Goal: Task Accomplishment & Management: Manage account settings

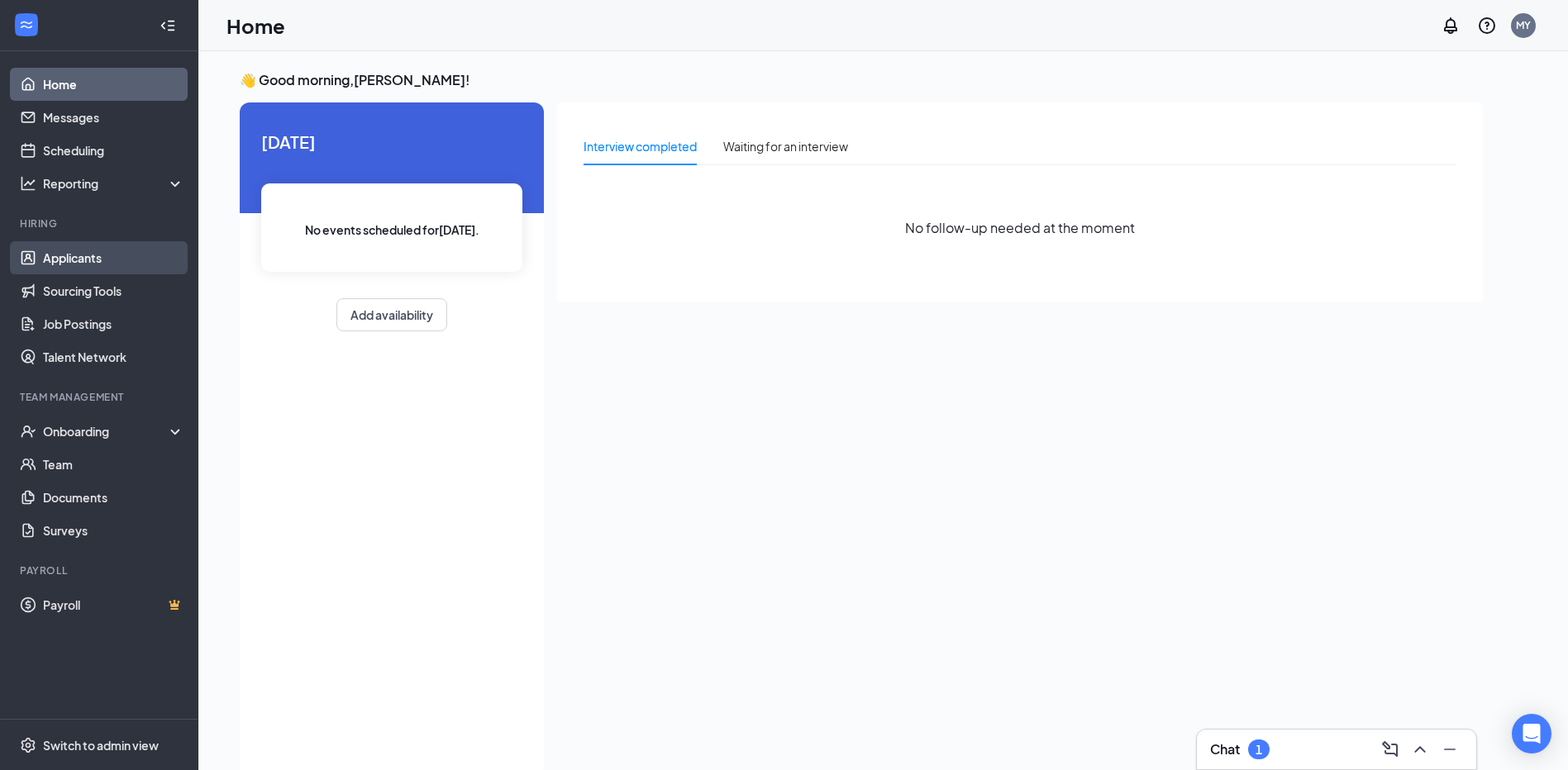
click at [113, 252] on link "Applicants" at bounding box center [114, 258] width 142 height 33
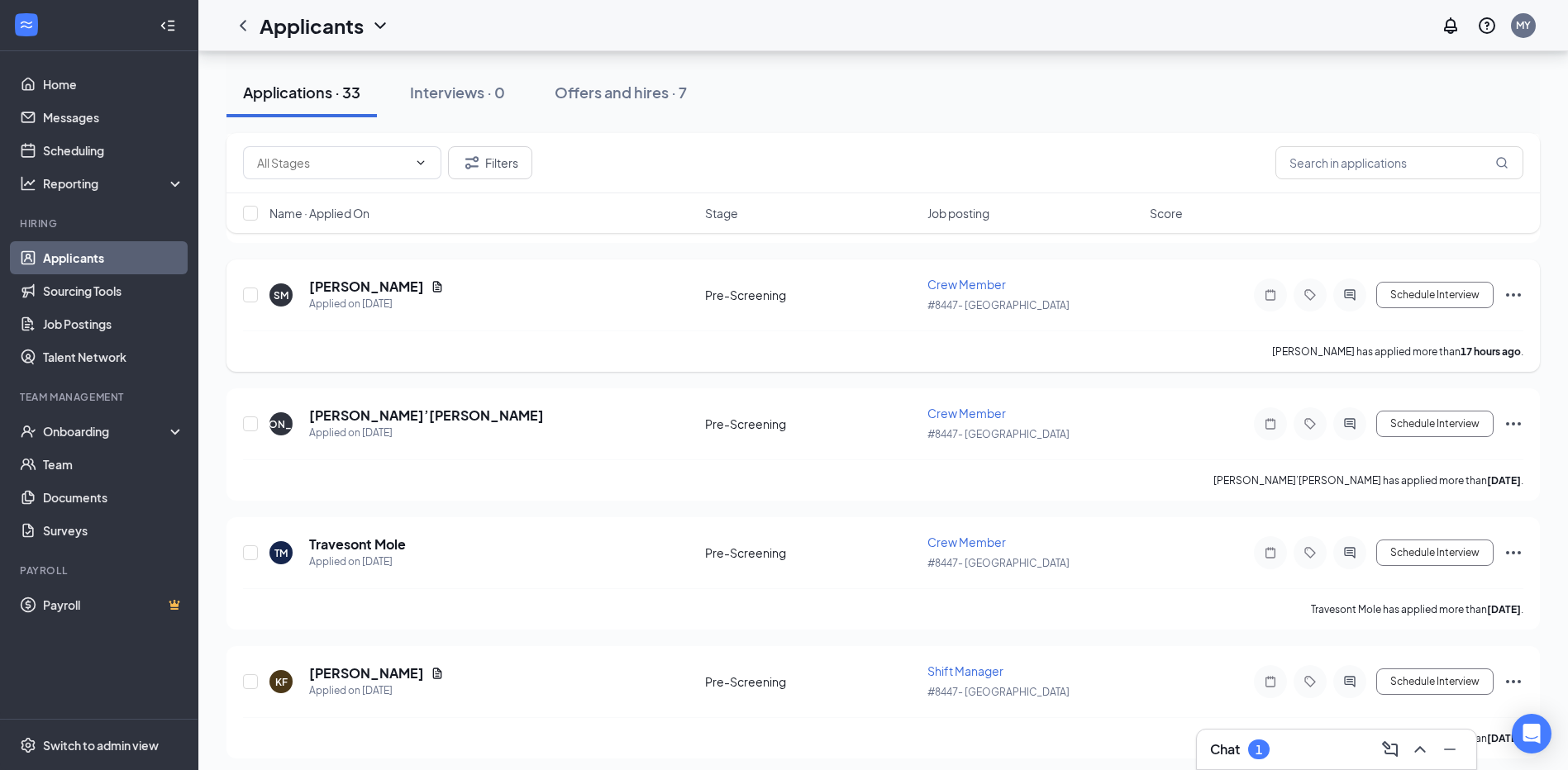
scroll to position [330, 0]
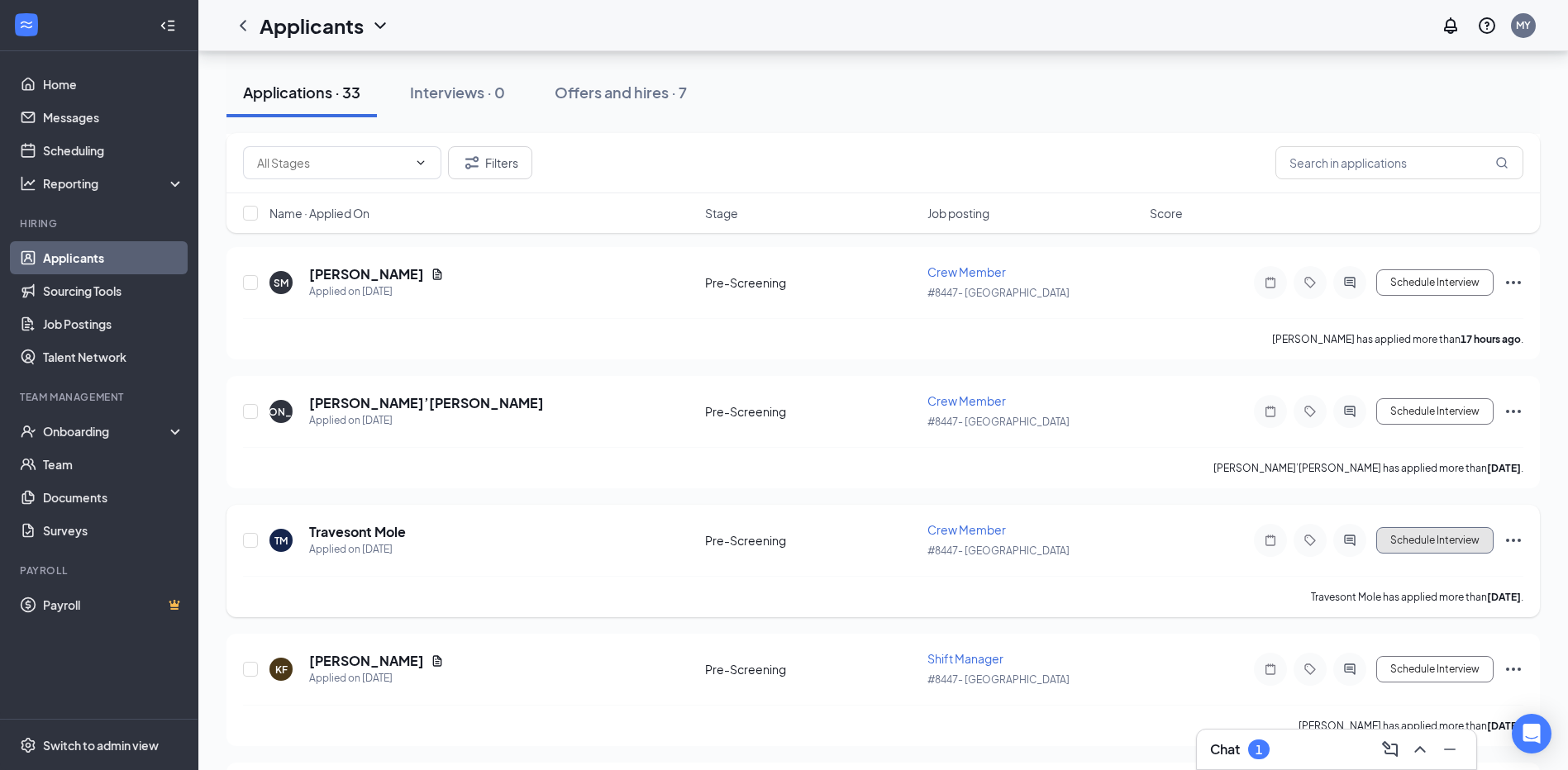
click at [1476, 540] on button "Schedule Interview" at bounding box center [1435, 540] width 117 height 27
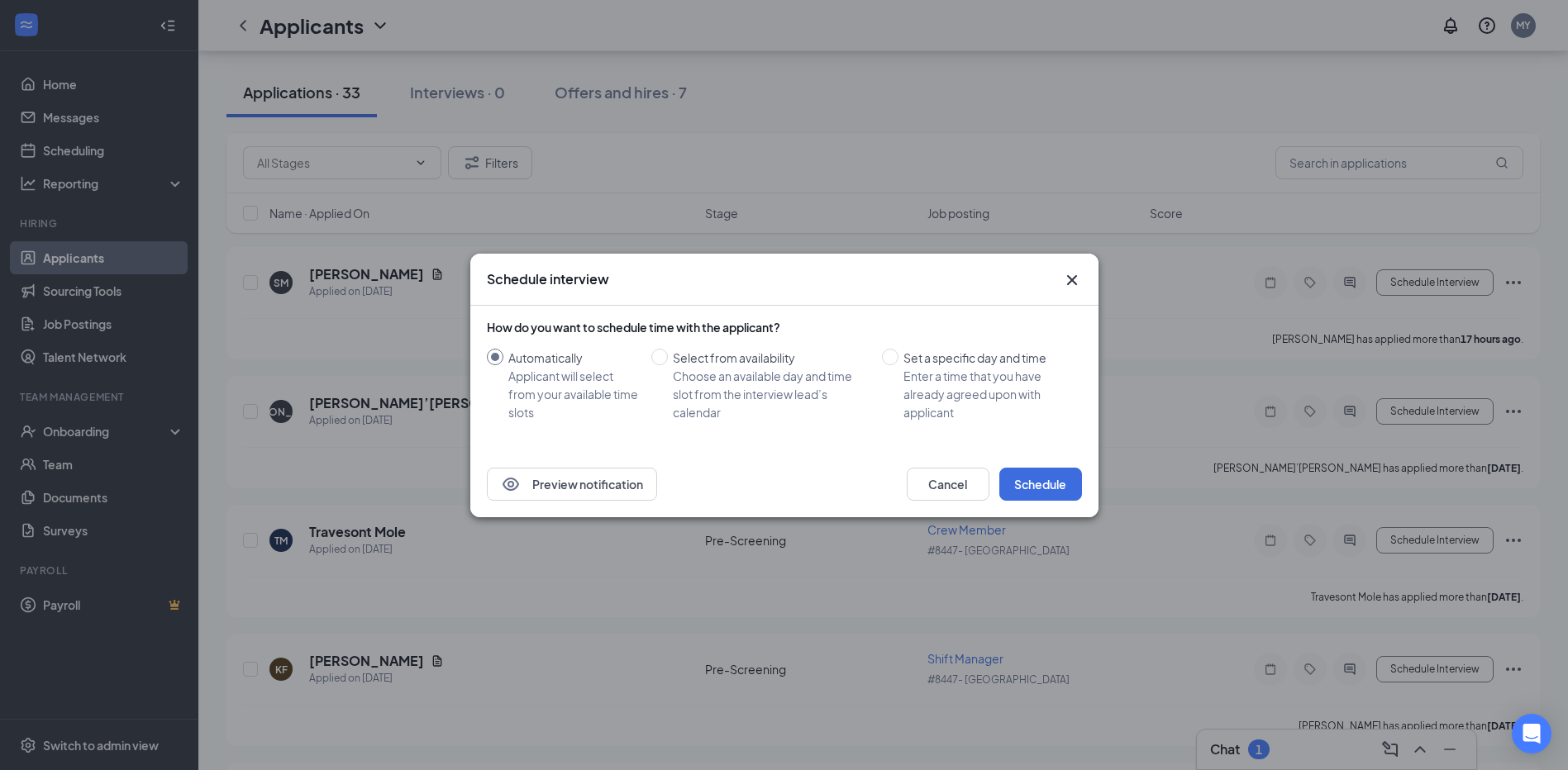
click at [888, 346] on div "How do you want to schedule time with the applicant? Automatically Applicant wi…" at bounding box center [784, 370] width 595 height 102
click at [889, 358] on input "Set a specific day and time Enter a time that you have already agreed upon with…" at bounding box center [890, 357] width 17 height 17
radio input "true"
radio input "false"
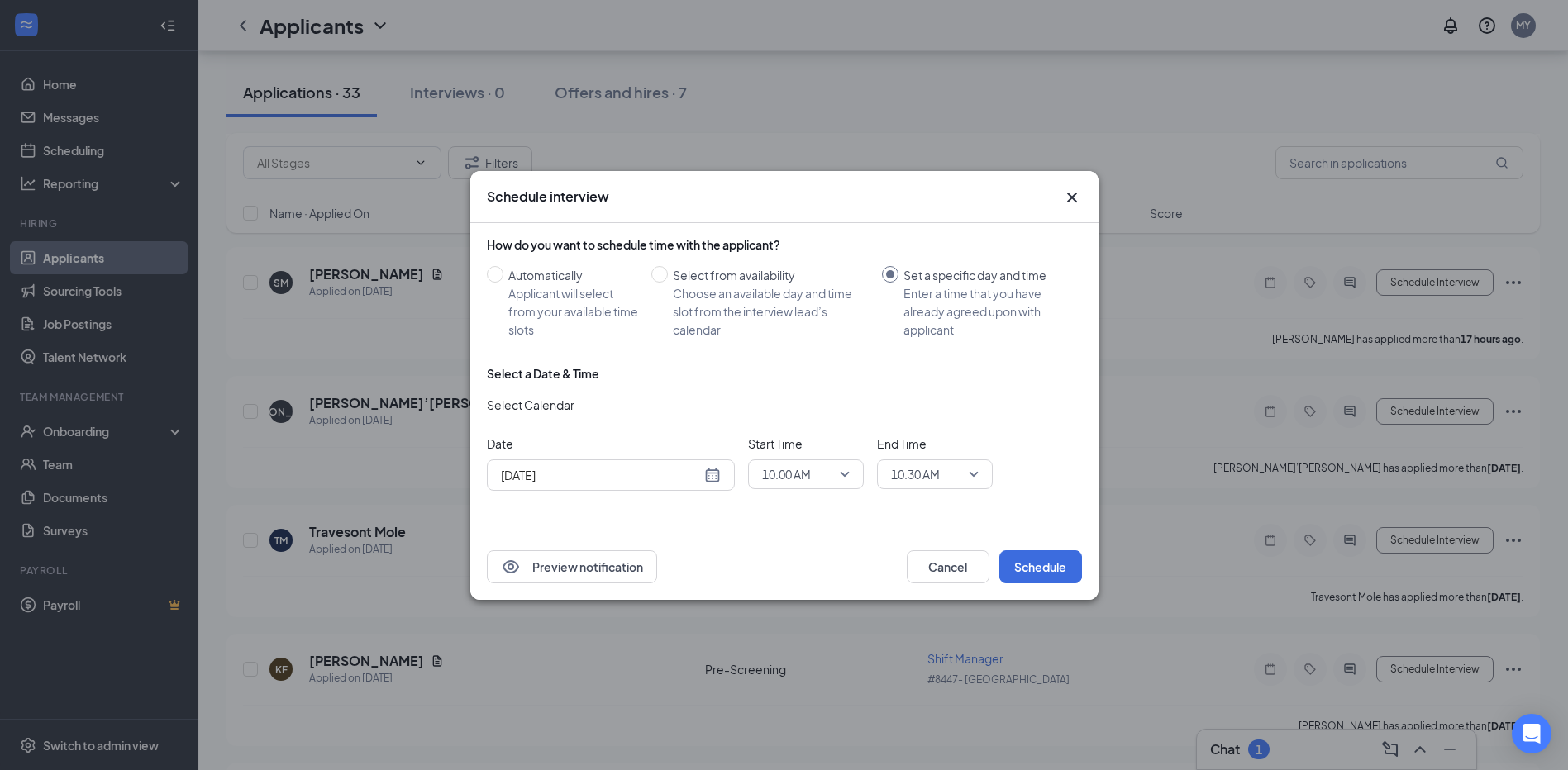
click at [714, 474] on div "[DATE]" at bounding box center [611, 475] width 220 height 18
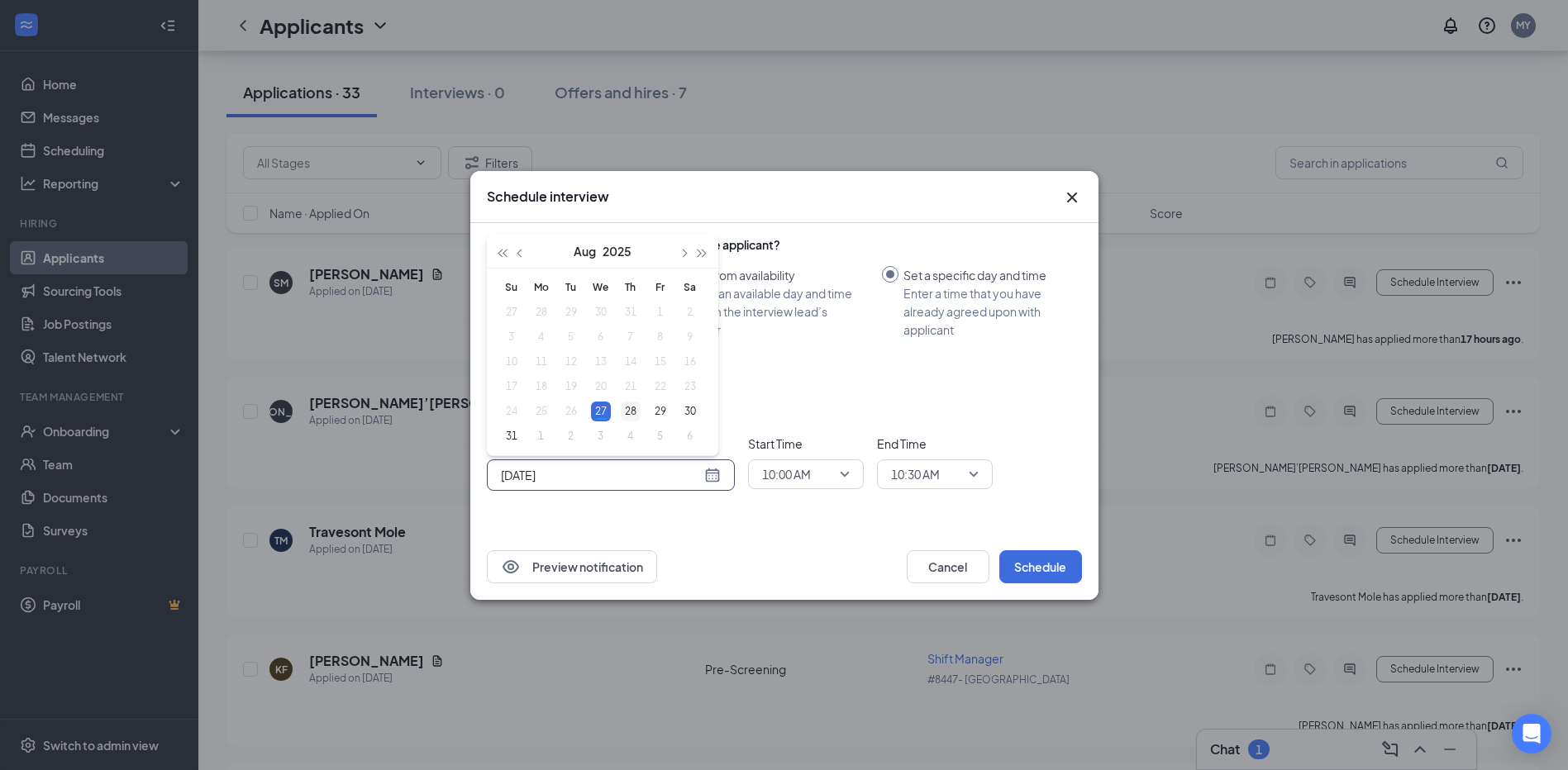
type input "[DATE]"
click at [633, 413] on div "28" at bounding box center [631, 411] width 20 height 20
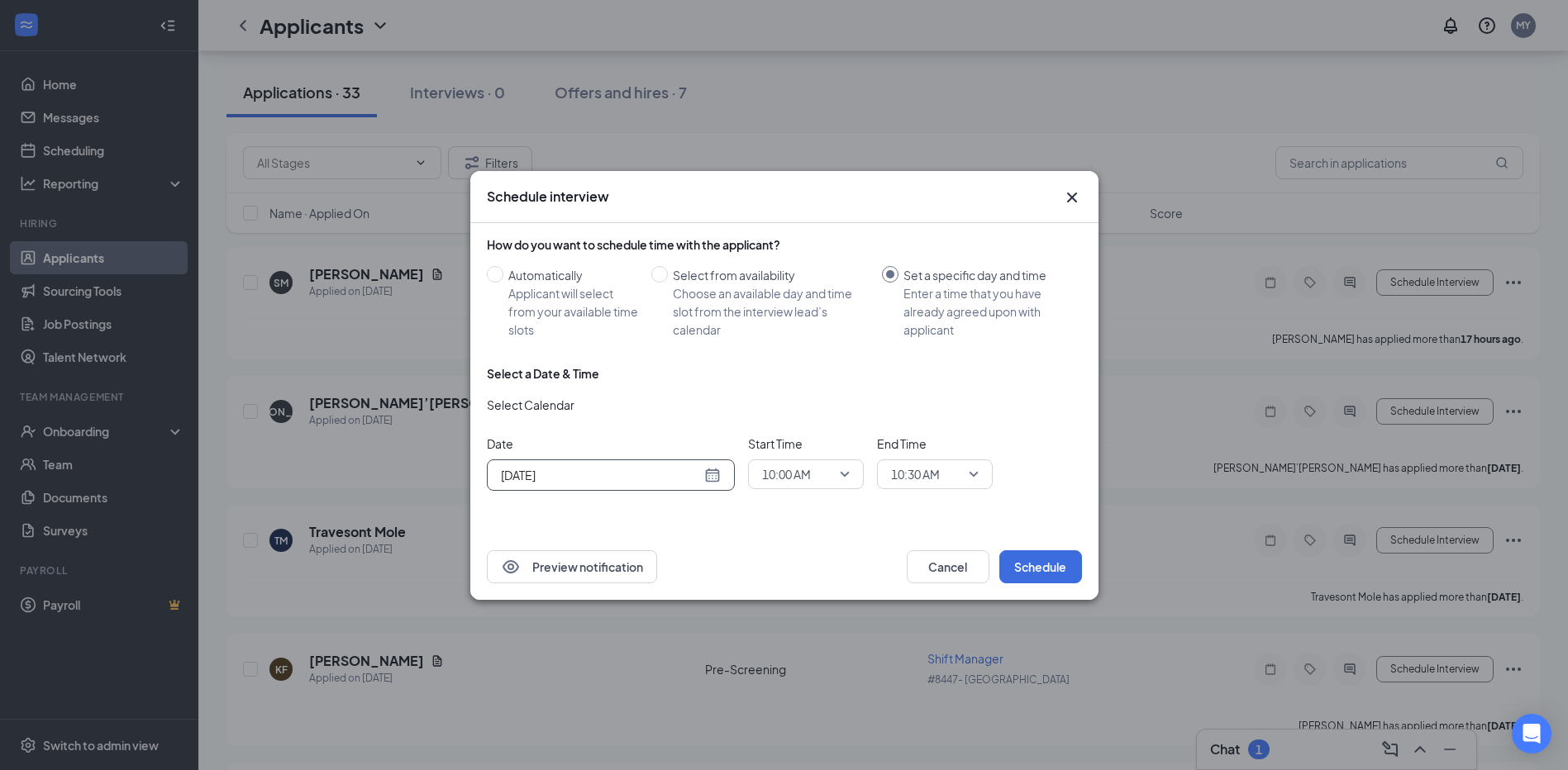
click at [845, 469] on span "10:00 AM" at bounding box center [805, 474] width 87 height 25
click at [864, 251] on div "How do you want to schedule time with the applicant? Automatically Applicant wi…" at bounding box center [784, 373] width 595 height 287
click at [864, 251] on div "How do you want to schedule time with the applicant?" at bounding box center [784, 245] width 595 height 17
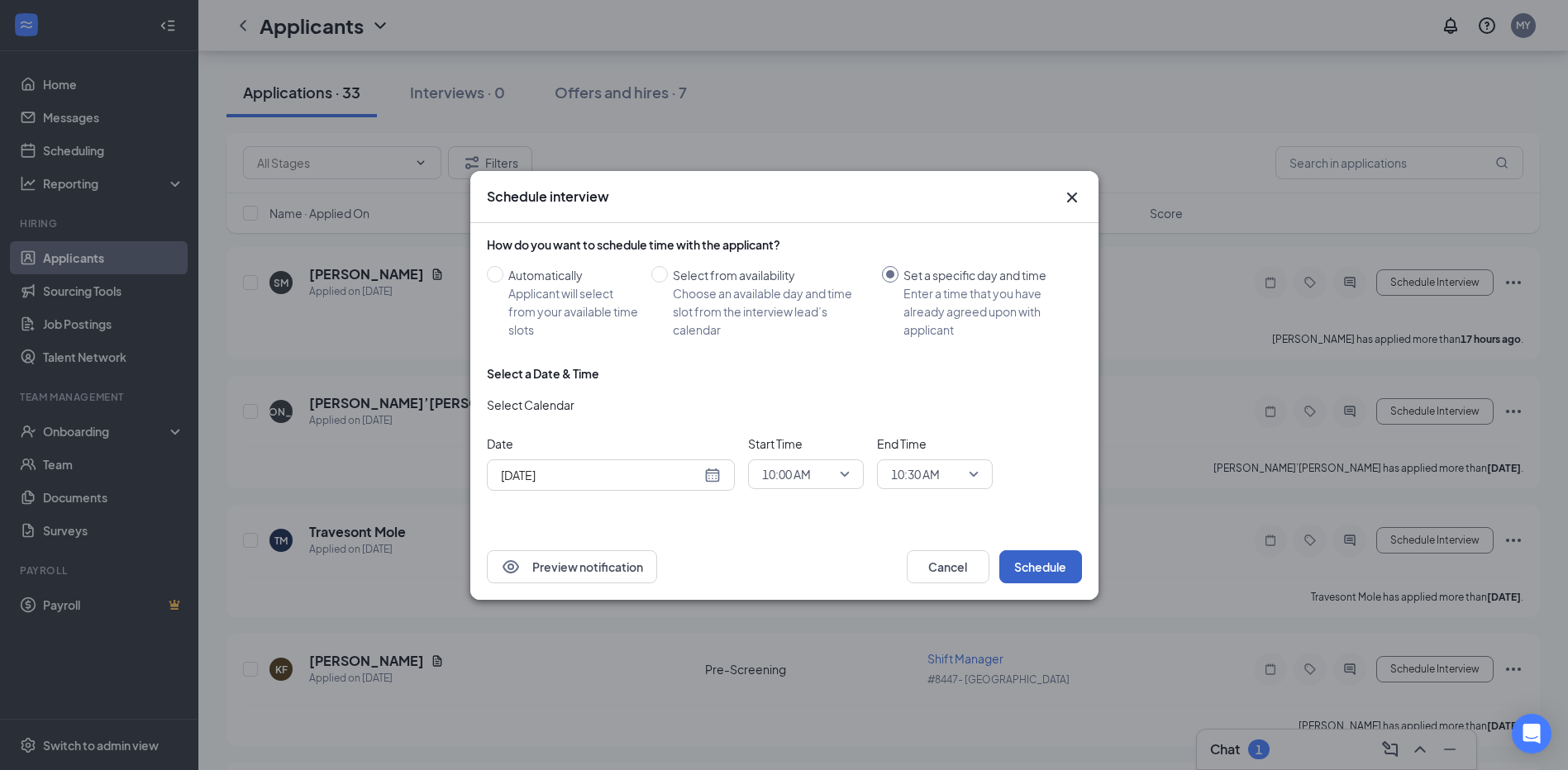
click at [1048, 569] on button "Schedule" at bounding box center [1040, 567] width 82 height 33
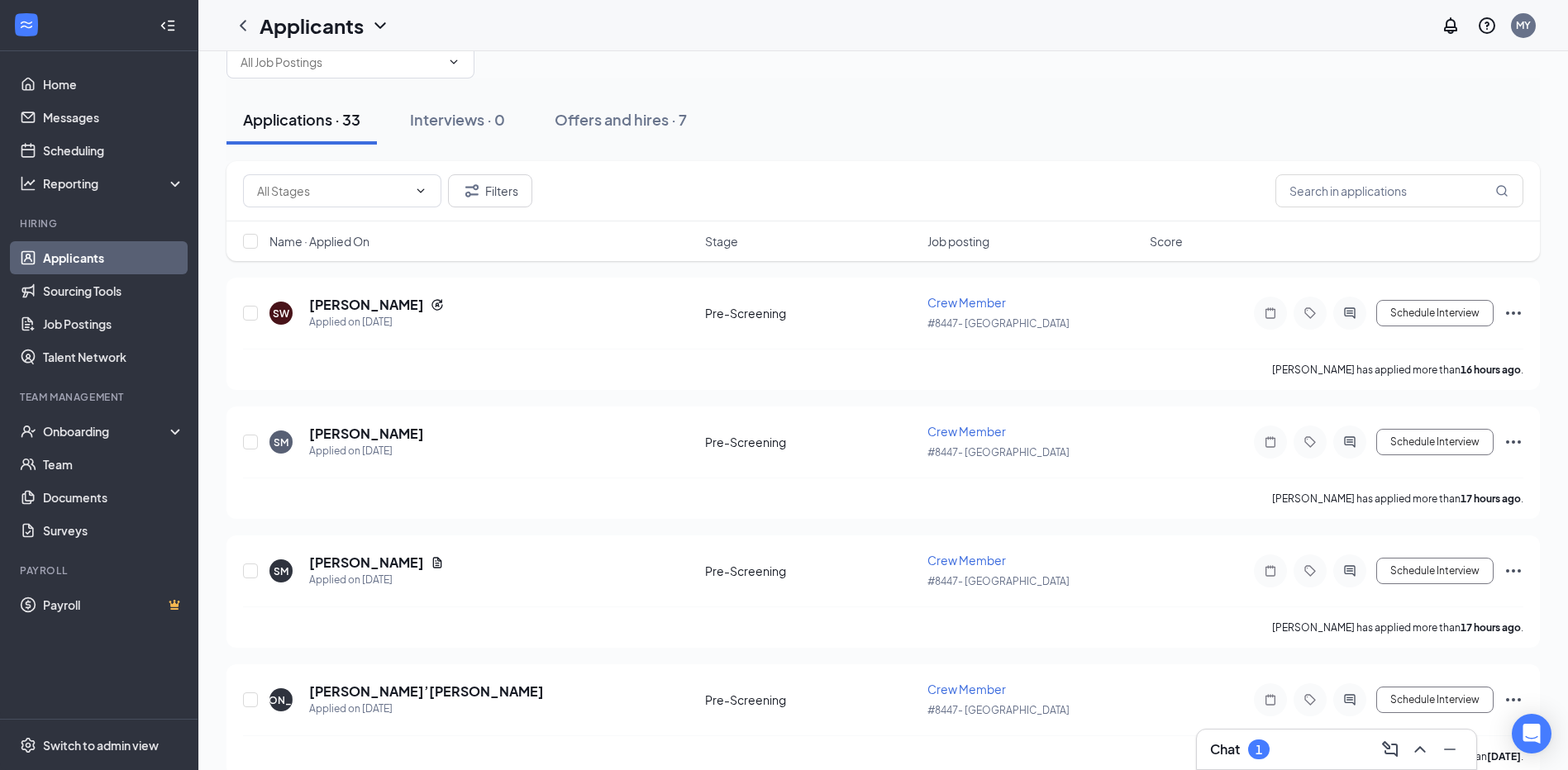
scroll to position [0, 0]
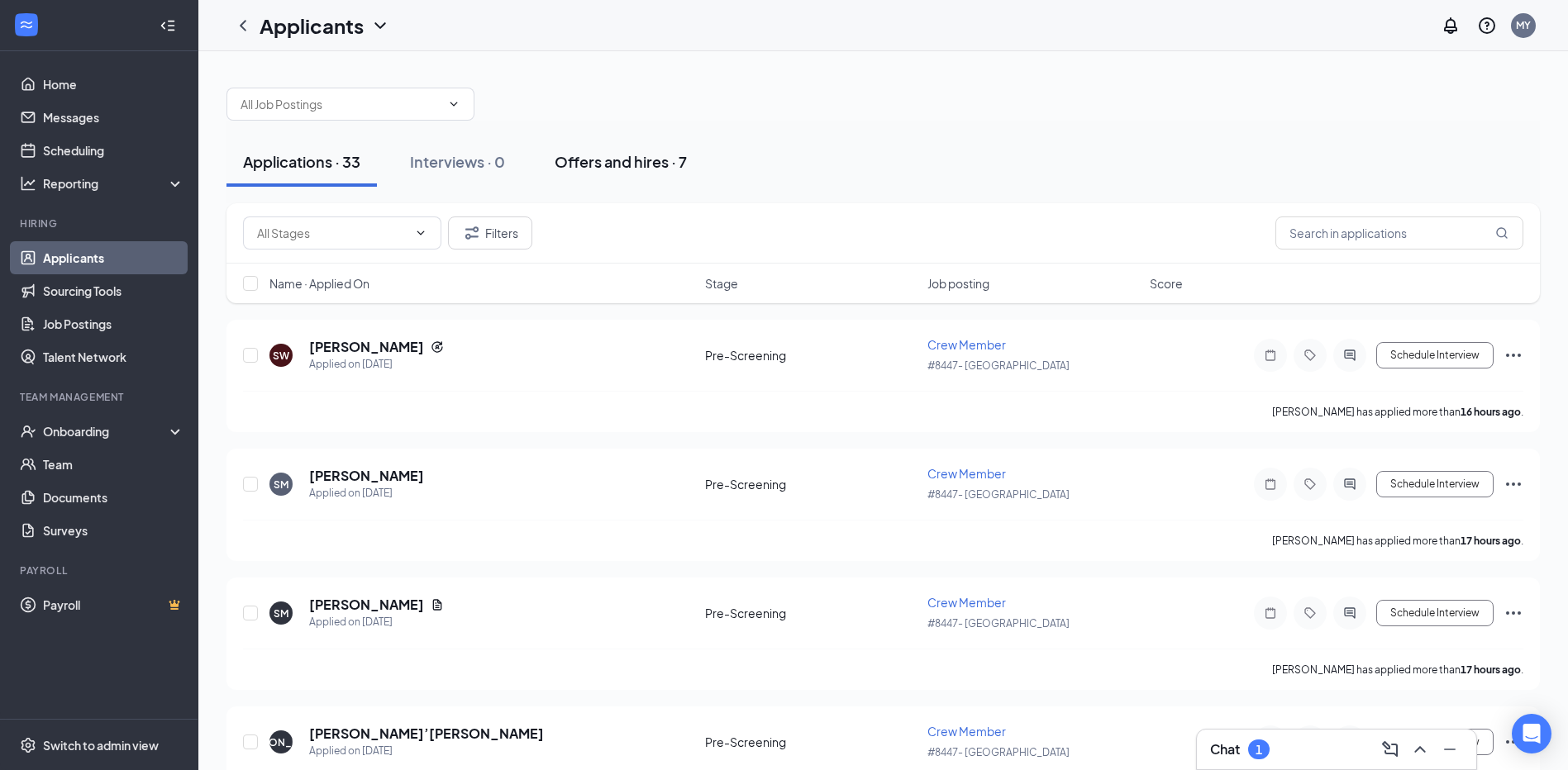
click at [643, 160] on div "Offers and hires · 7" at bounding box center [620, 161] width 132 height 21
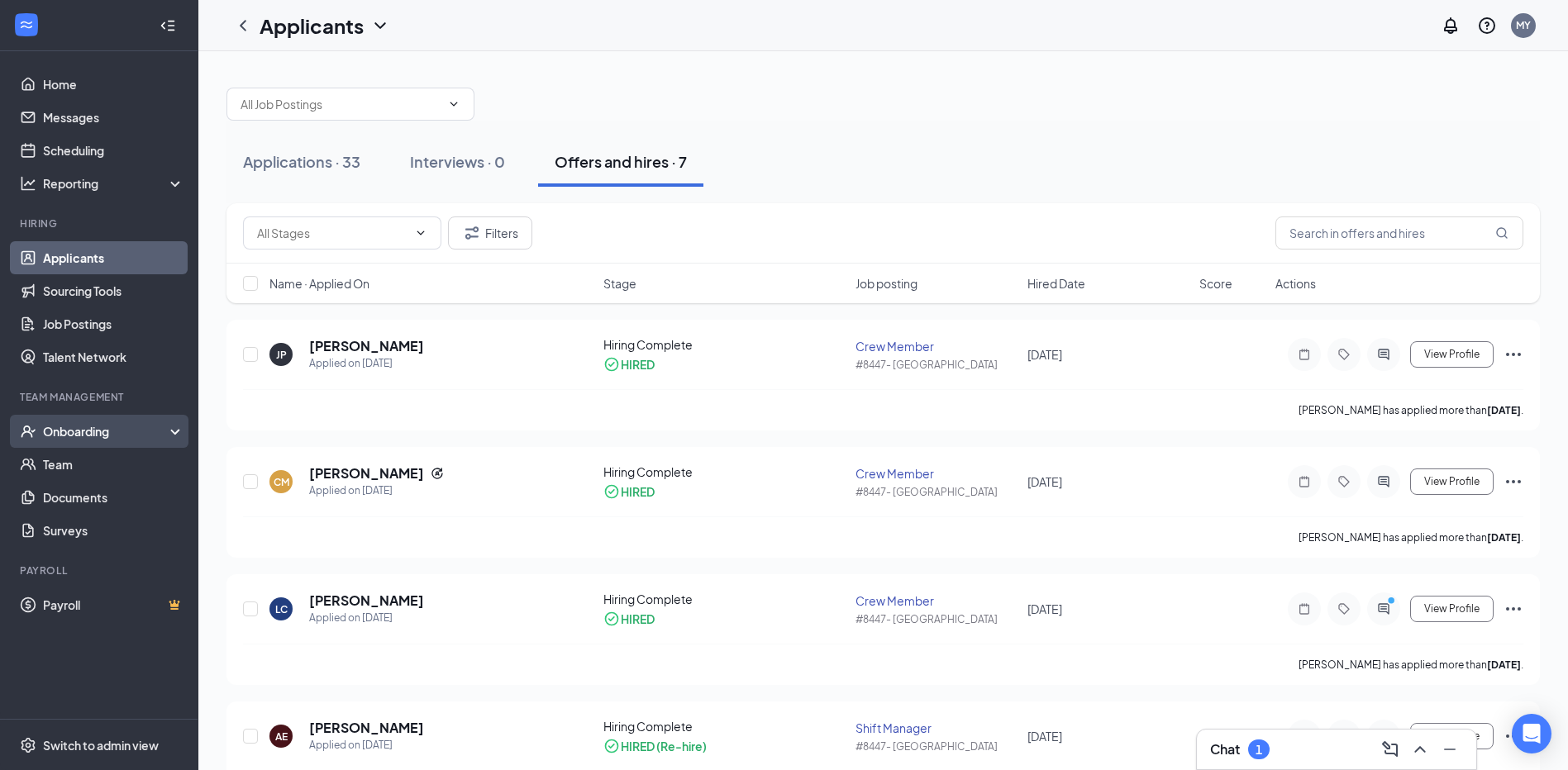
click at [132, 442] on div "Onboarding" at bounding box center [99, 431] width 198 height 33
click at [286, 176] on button "Applications · 33" at bounding box center [301, 162] width 151 height 50
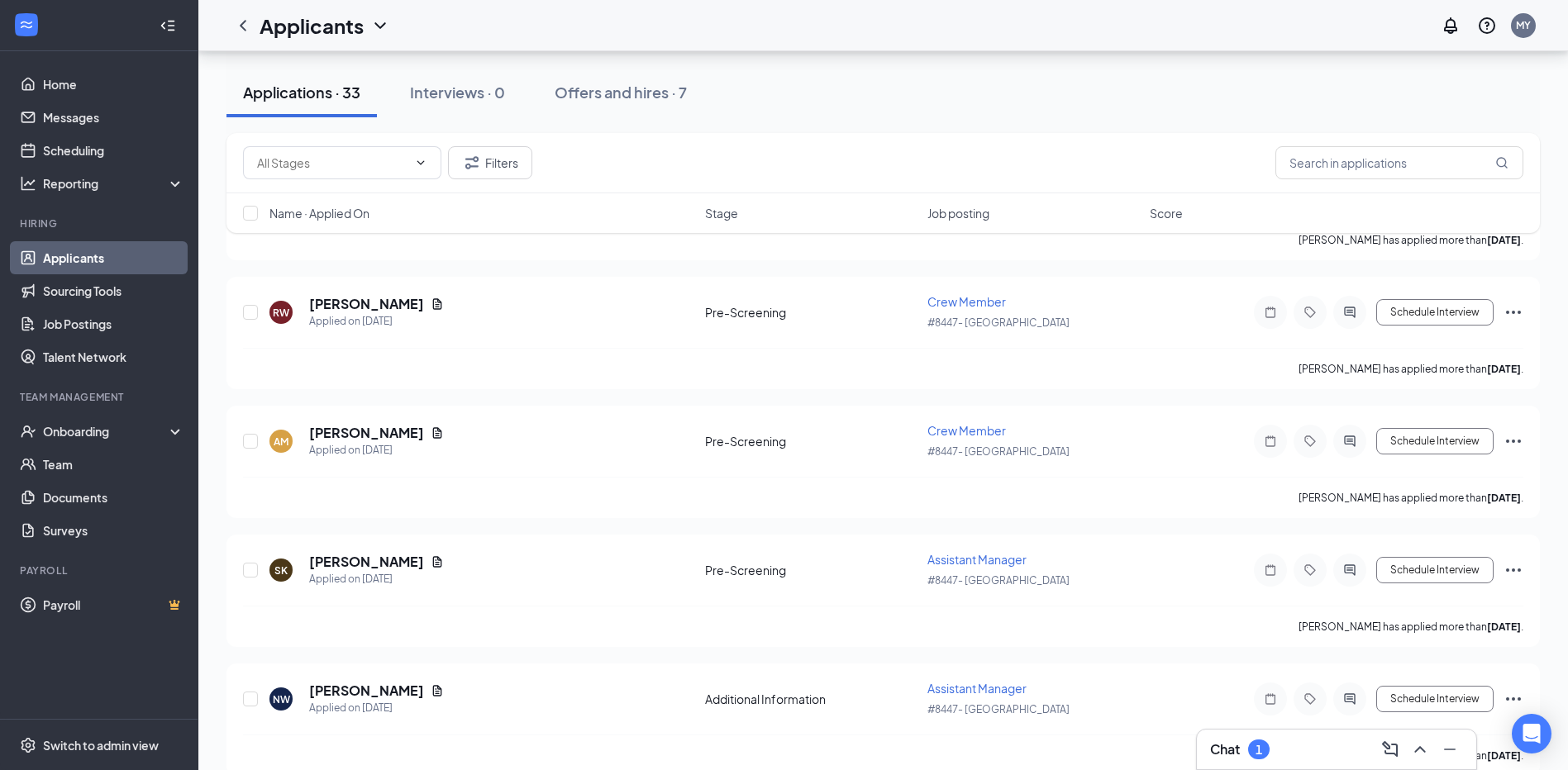
scroll to position [1405, 0]
